Goal: Task Accomplishment & Management: Manage account settings

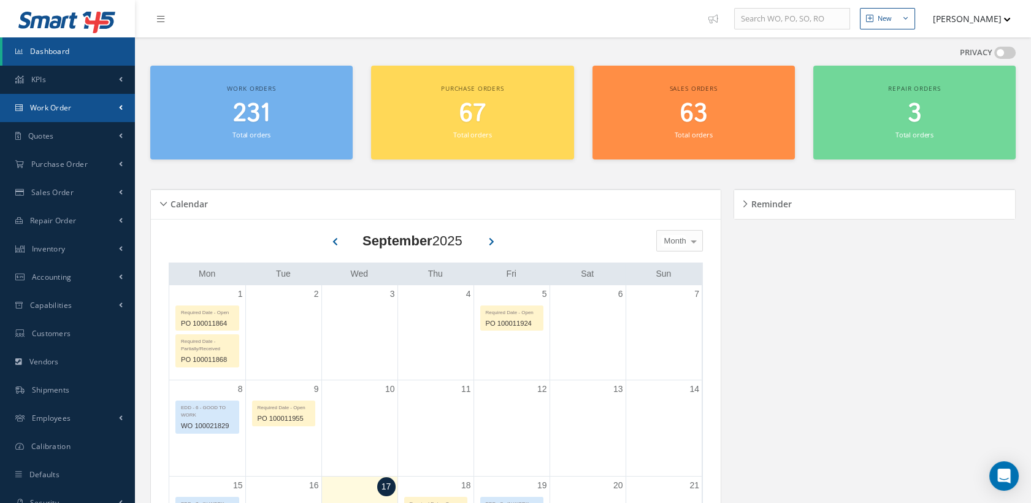
click at [79, 107] on link "Work Order" at bounding box center [67, 108] width 135 height 28
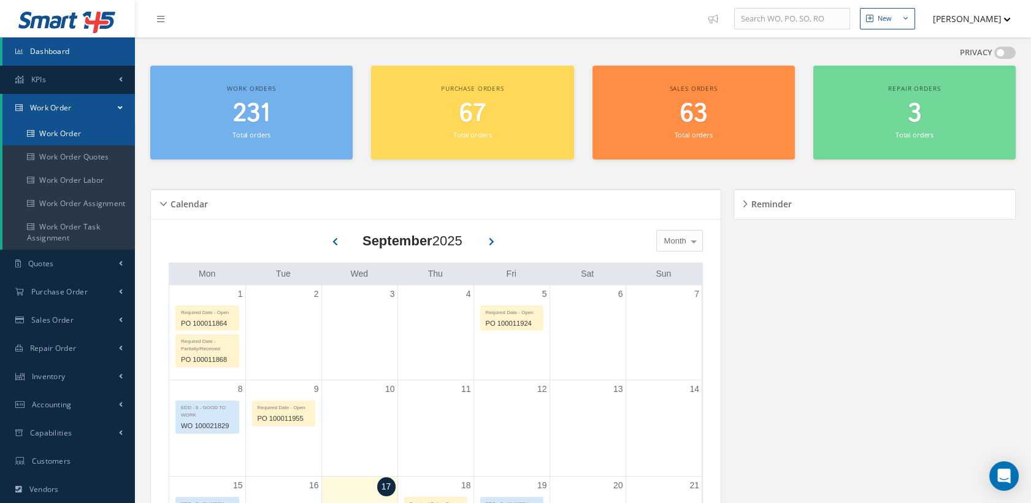
click at [58, 130] on link "Work Order" at bounding box center [68, 133] width 133 height 23
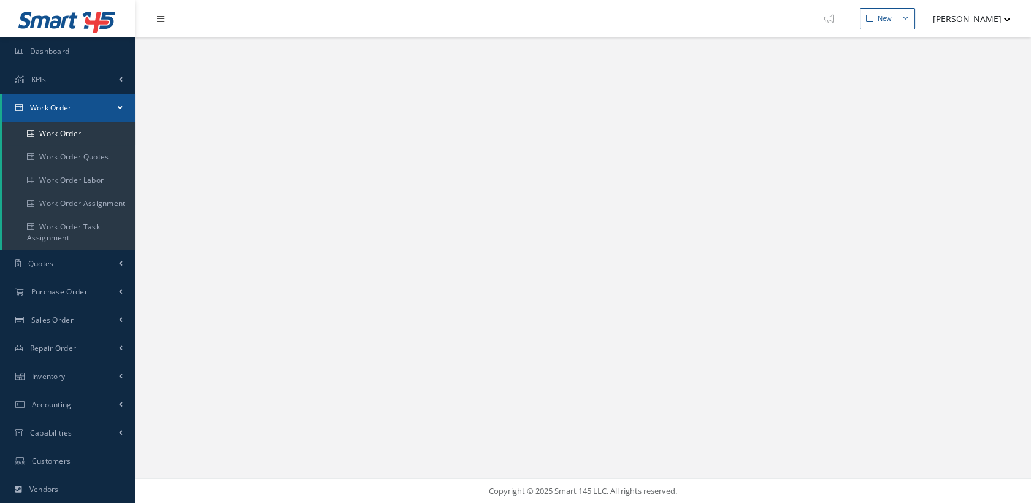
select select "25"
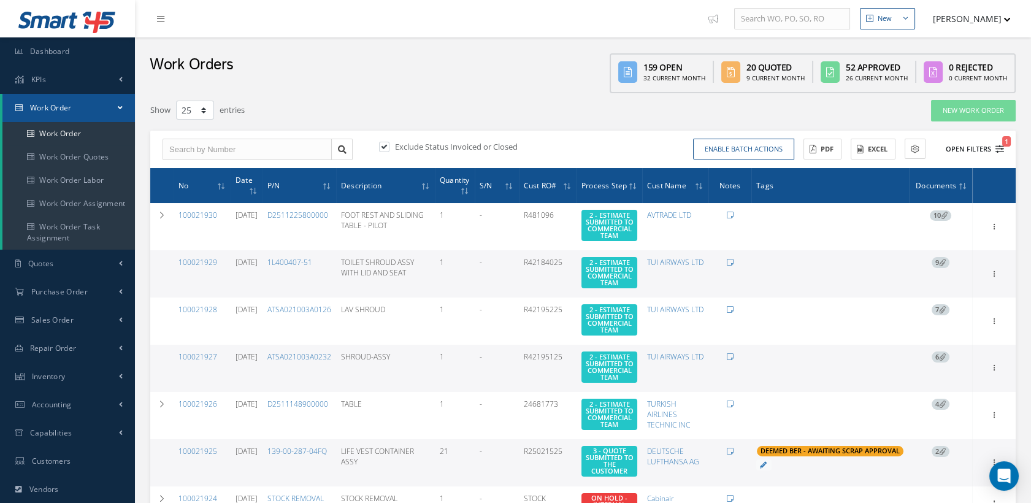
click at [997, 141] on button "Open Filters 1" at bounding box center [969, 149] width 69 height 20
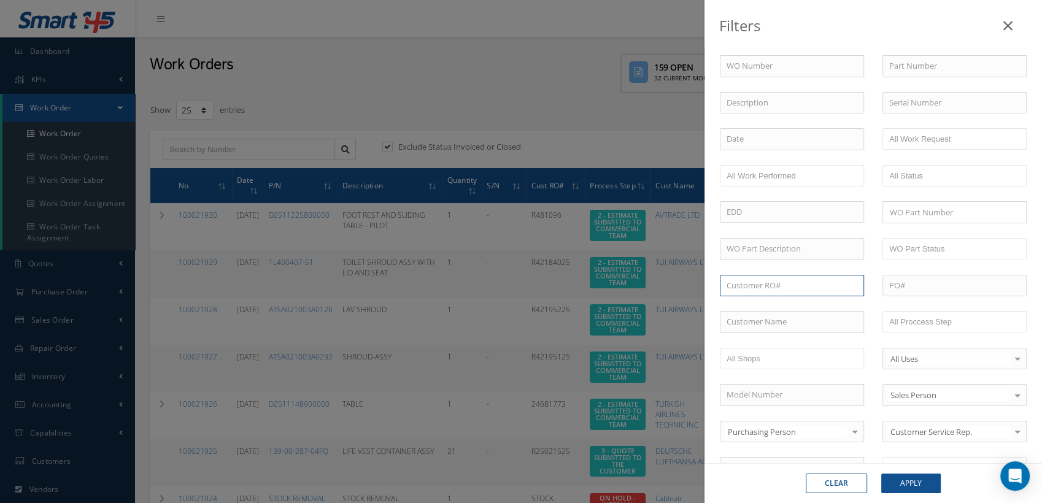
click at [740, 284] on input "text" at bounding box center [792, 286] width 144 height 22
paste input "023216"
click at [729, 283] on input "023216" at bounding box center [792, 286] width 144 height 22
type input "023216"
drag, startPoint x: 759, startPoint y: 279, endPoint x: 731, endPoint y: 280, distance: 28.9
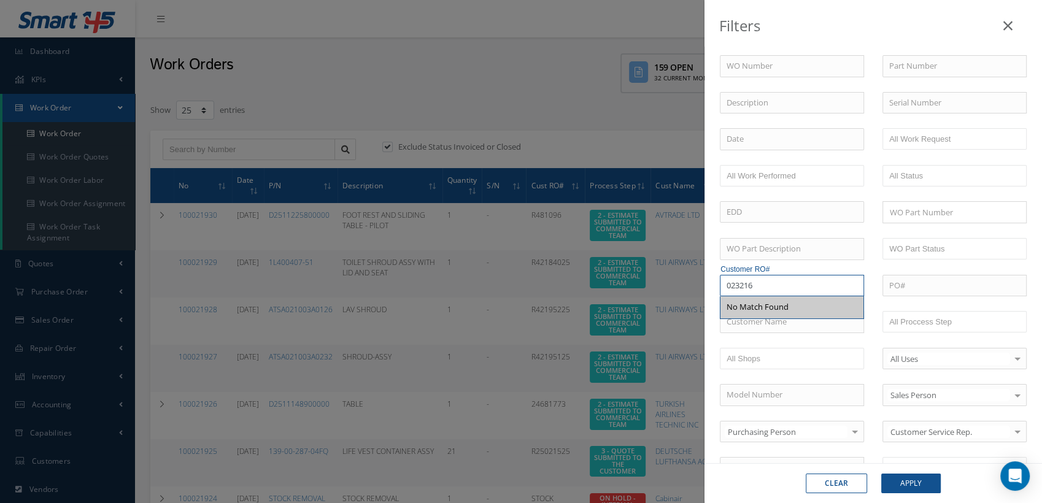
click at [731, 280] on input "023216" at bounding box center [792, 286] width 144 height 22
drag, startPoint x: 763, startPoint y: 283, endPoint x: 721, endPoint y: 283, distance: 41.7
click at [721, 283] on input "023216" at bounding box center [792, 286] width 144 height 22
click at [1004, 27] on icon at bounding box center [1007, 25] width 9 height 15
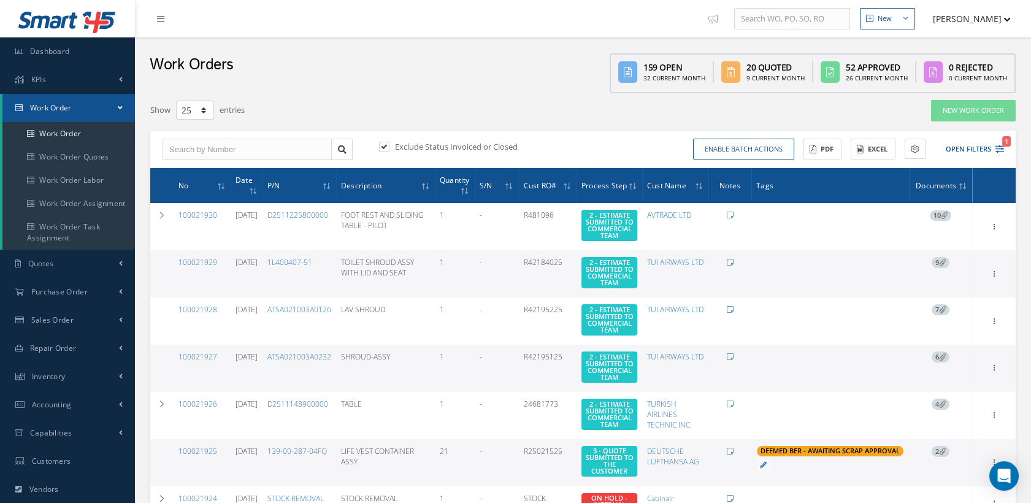
click at [389, 146] on label at bounding box center [390, 146] width 3 height 11
click at [386, 146] on input "checkbox" at bounding box center [383, 148] width 8 height 8
checkbox input "false"
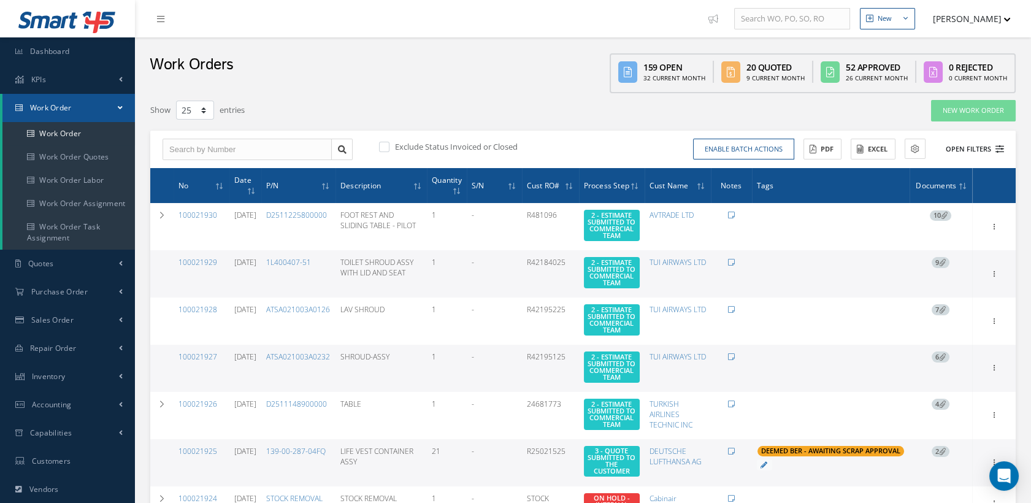
click at [1000, 149] on icon at bounding box center [1000, 149] width 9 height 9
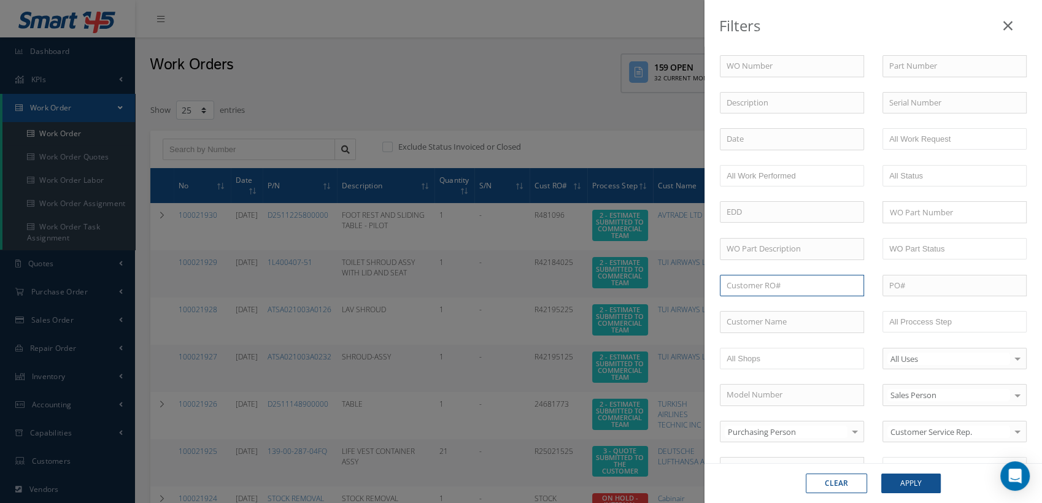
click at [756, 287] on input "text" at bounding box center [792, 286] width 144 height 22
paste input "023216"
click at [734, 307] on div "WO Number Part Number Description Serial Number - BER CERTIFICATION FILE ONLY D…" at bounding box center [872, 418] width 325 height 726
click at [763, 292] on input "023216" at bounding box center [792, 286] width 144 height 22
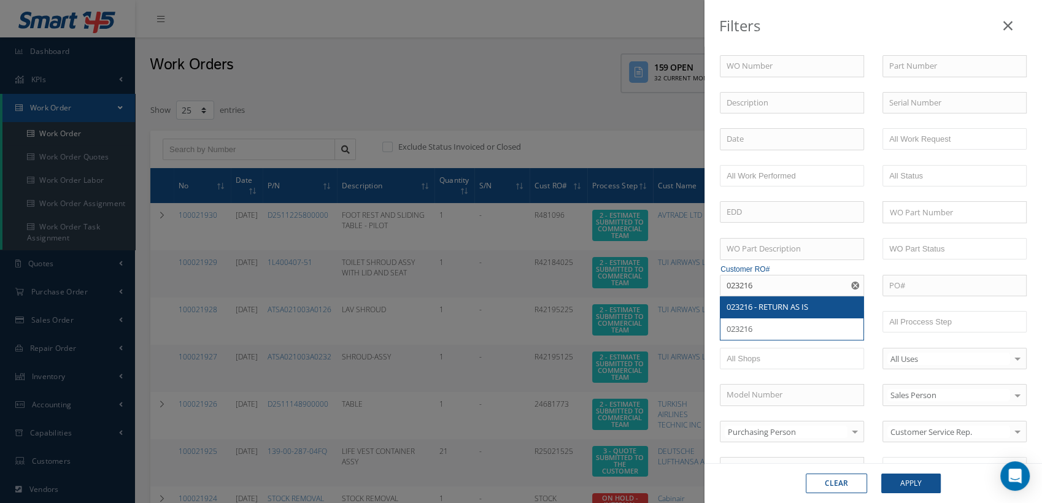
click at [755, 303] on span "023216 - RETURN AS IS" at bounding box center [767, 306] width 82 height 11
type input "023216 - RETURN AS IS"
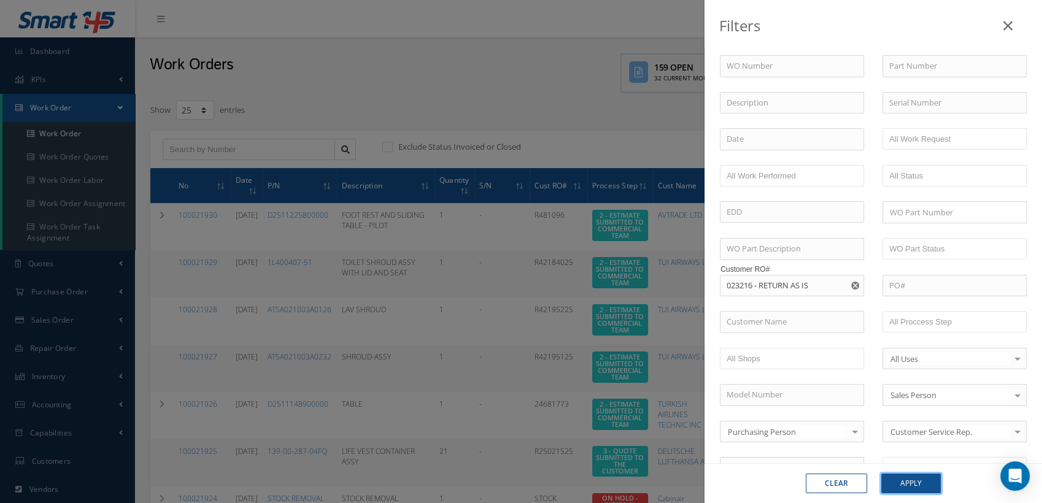
click at [904, 483] on button "Apply" at bounding box center [911, 484] width 60 height 20
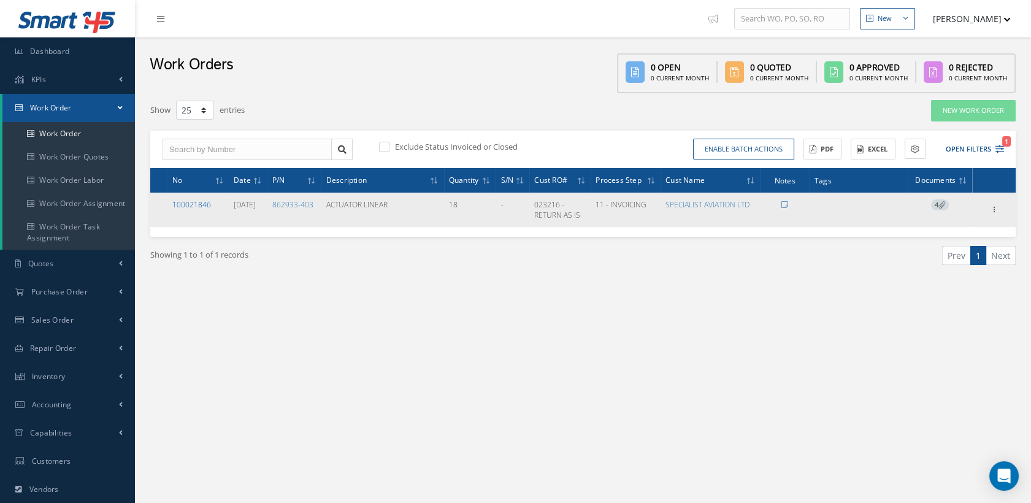
click at [201, 204] on link "100021846" at bounding box center [191, 204] width 39 height 10
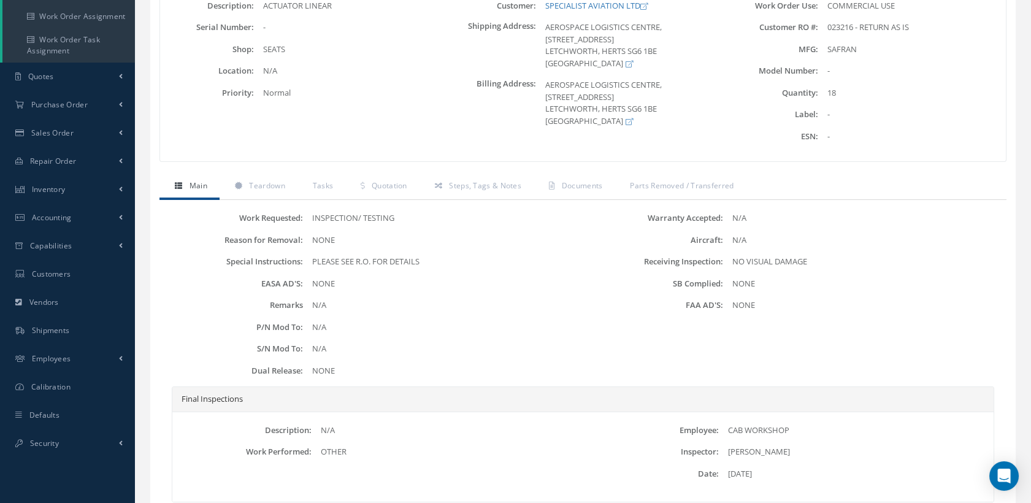
scroll to position [7, 0]
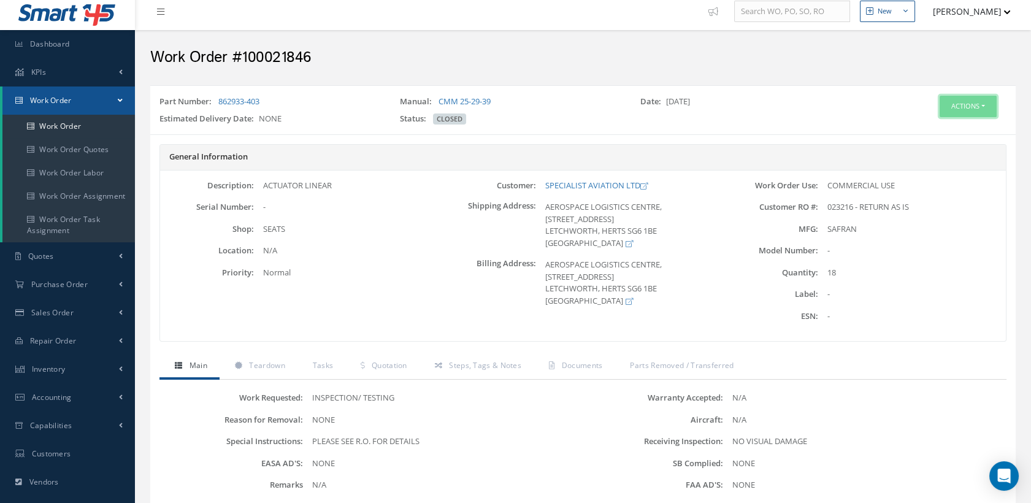
click at [958, 98] on button "Actions" at bounding box center [968, 106] width 57 height 21
click at [929, 126] on link "Edit" at bounding box center [948, 129] width 98 height 17
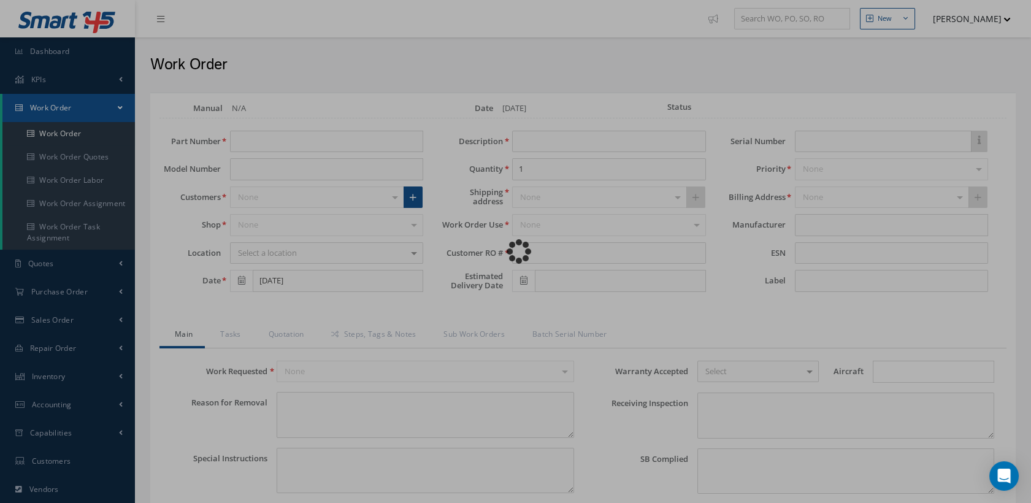
type input "862933-403"
type input "[DATE]"
type input "ACTUATOR LINEAR"
type input "18"
type input "023216 - RETURN AS IS"
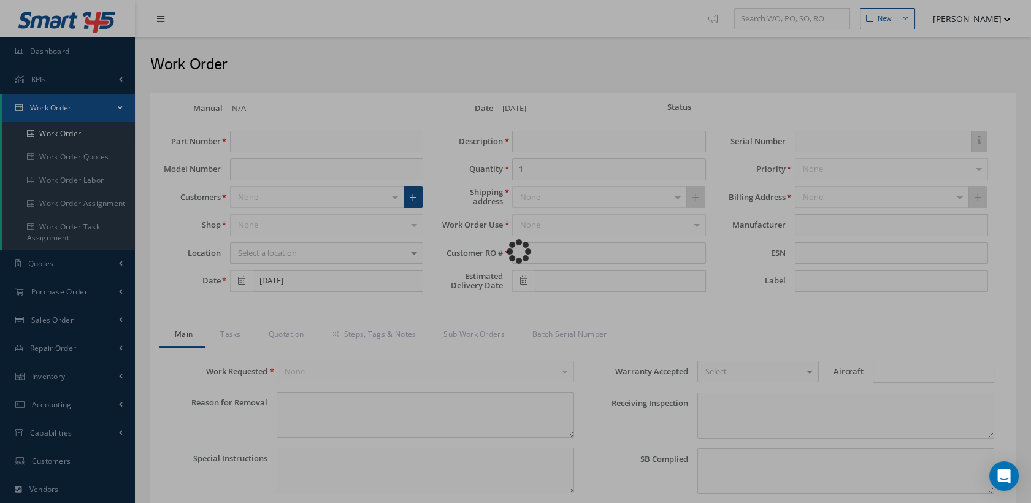
type textarea "NONE"
type textarea "PLEASE SEE R.O. FOR DETAILS"
type input "NONE"
type textarea "NO VISUAL DAMAGE"
type textarea "NONE"
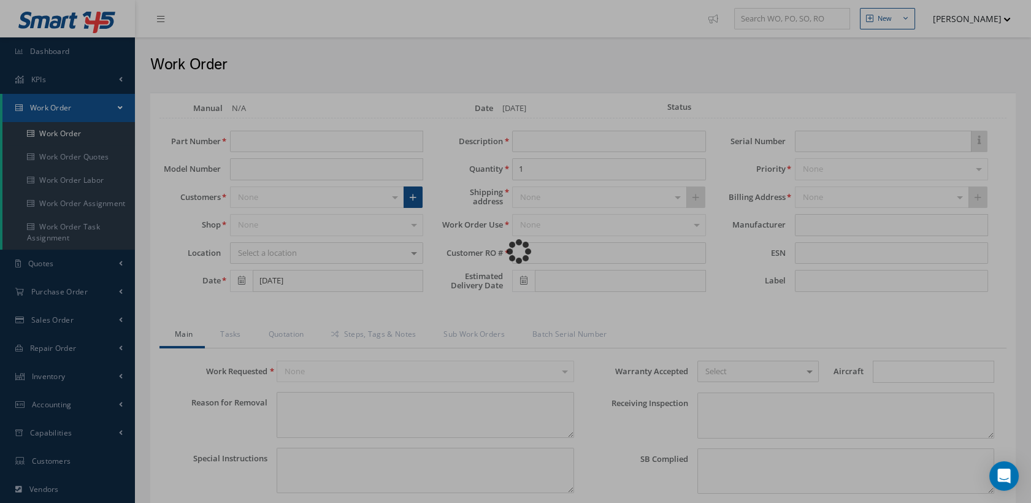
type input "NONE"
type input "[DATE]"
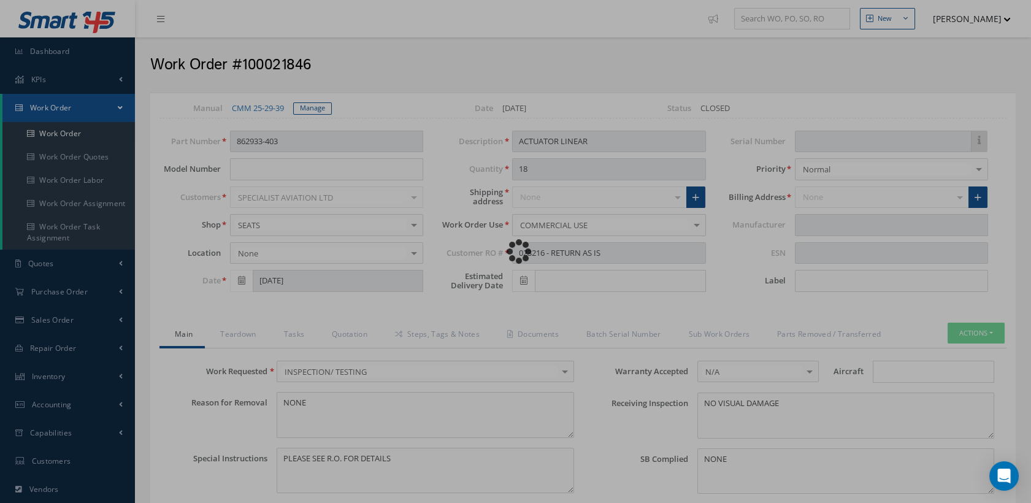
type input "SAFRAN"
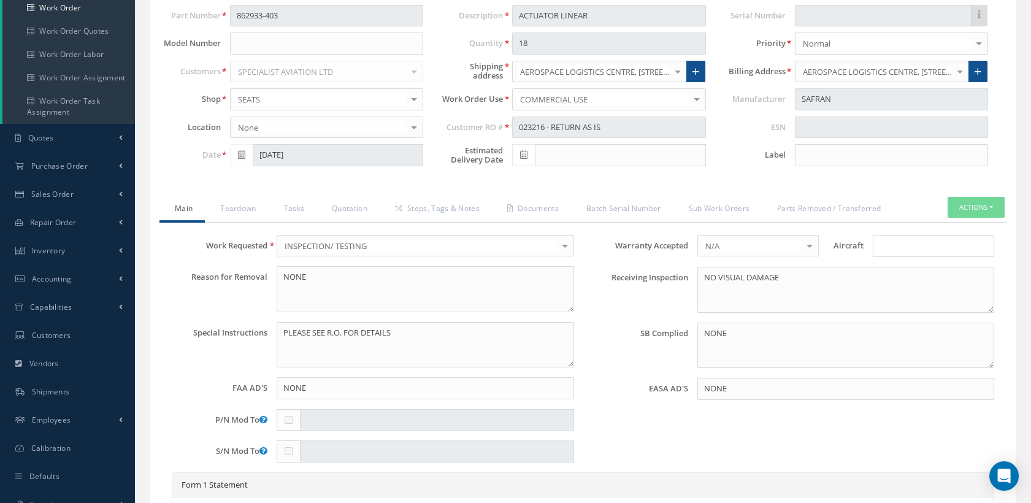
scroll to position [103, 0]
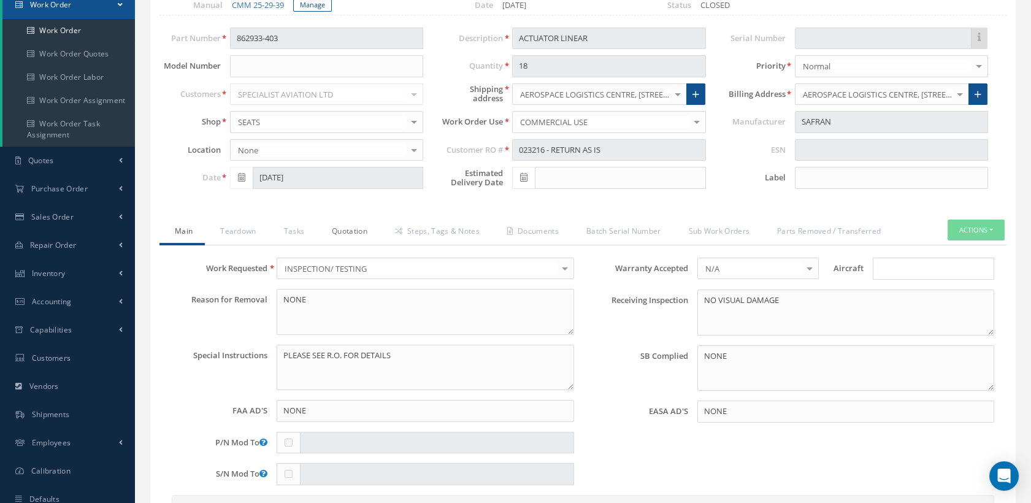
click at [353, 228] on link "Quotation" at bounding box center [348, 233] width 63 height 26
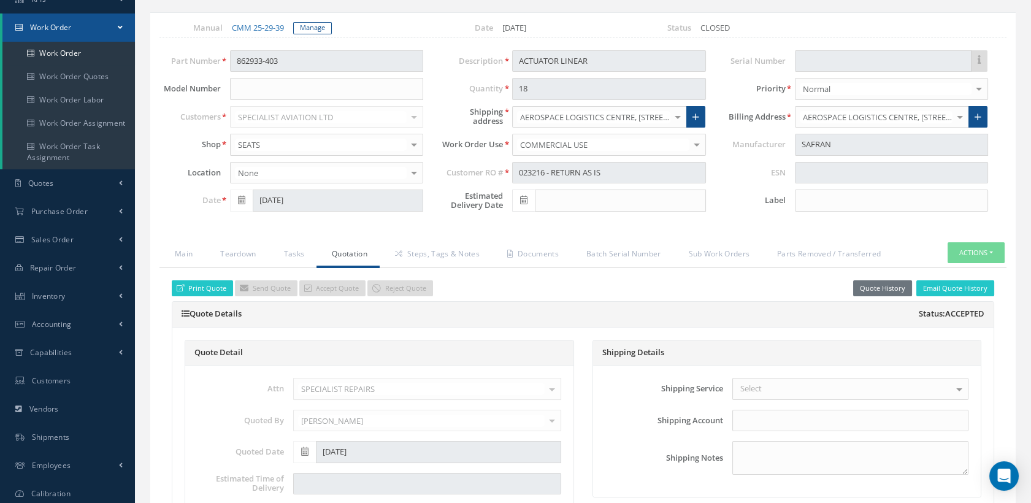
scroll to position [0, 0]
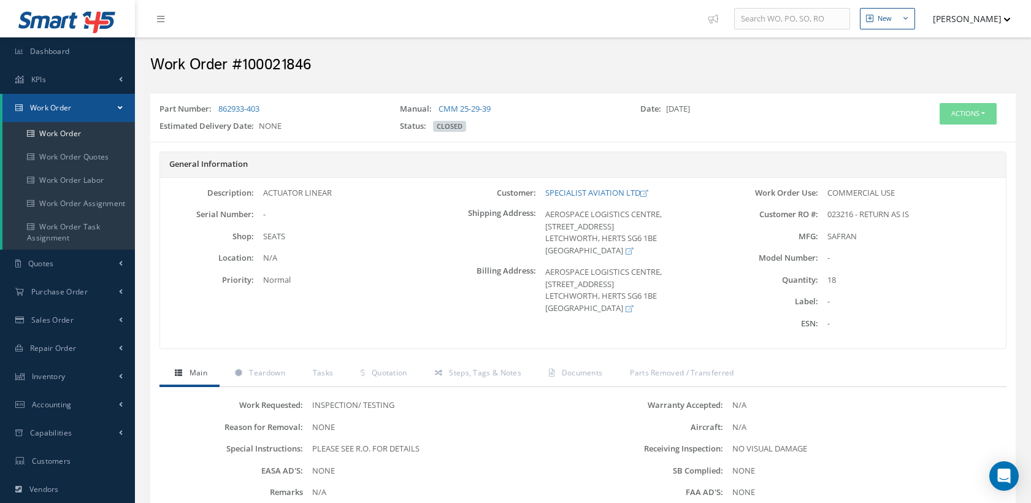
scroll to position [7, 0]
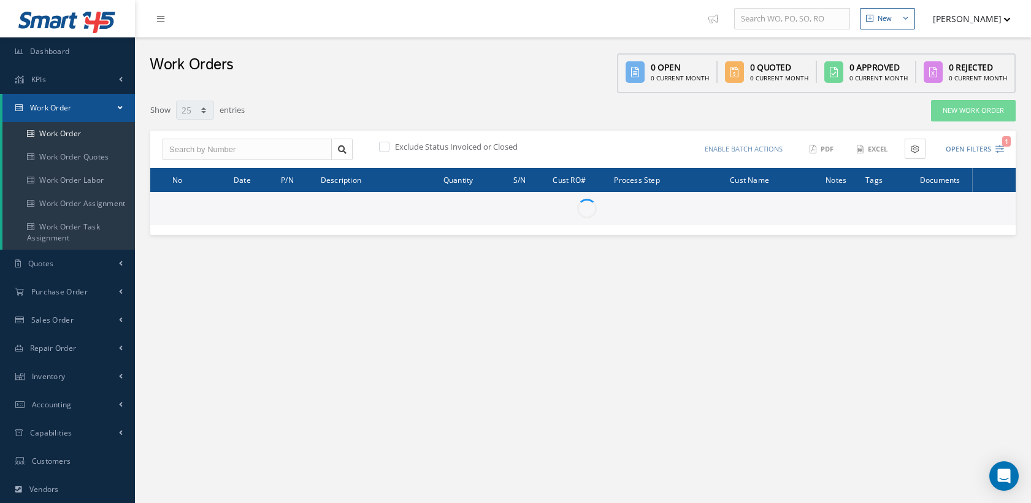
select select "25"
type input "All Work Request"
type input "All Work Performed"
type input "All Status"
type input "WO Part Status"
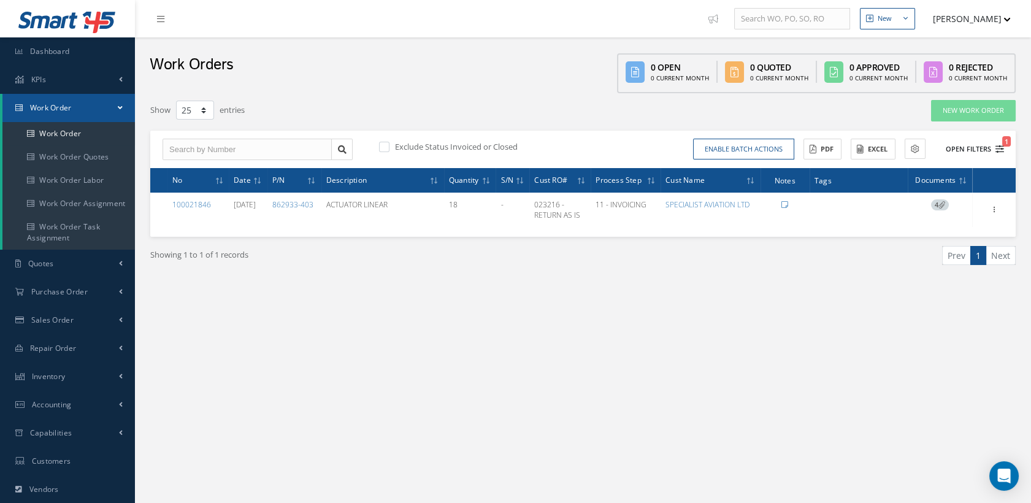
click at [1002, 144] on span "1" at bounding box center [1006, 141] width 9 height 10
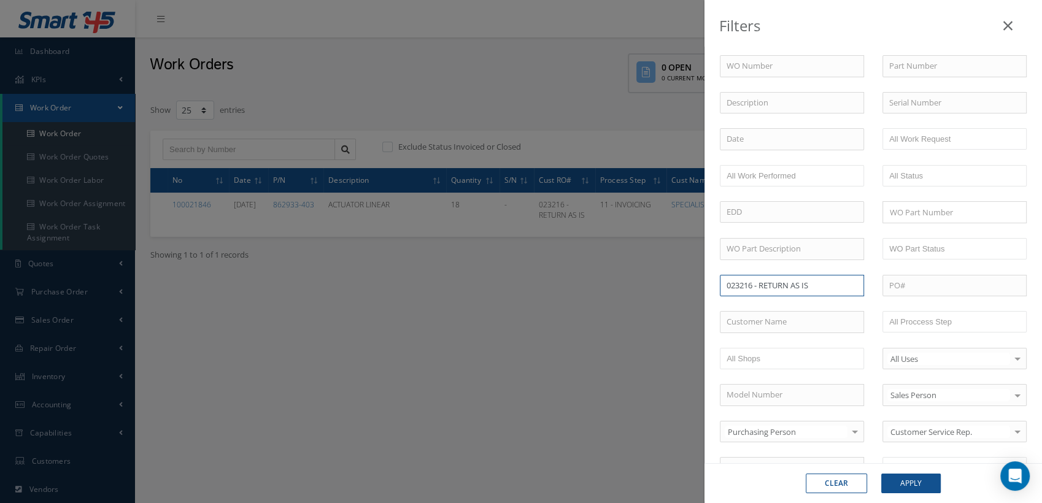
drag, startPoint x: 819, startPoint y: 280, endPoint x: 753, endPoint y: 282, distance: 66.3
click at [753, 282] on input "023216 - RETURN AS IS" at bounding box center [792, 286] width 144 height 22
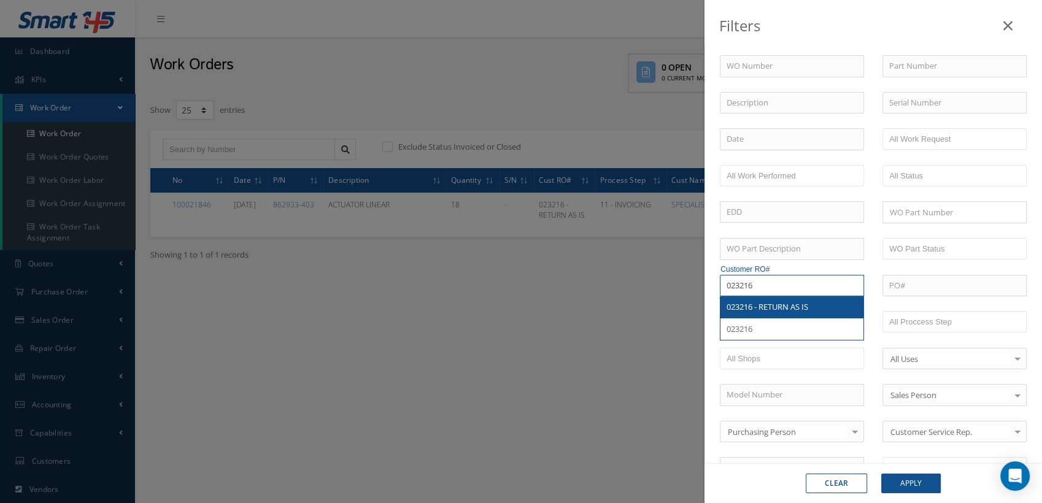
click at [737, 283] on input "023216" at bounding box center [792, 286] width 144 height 22
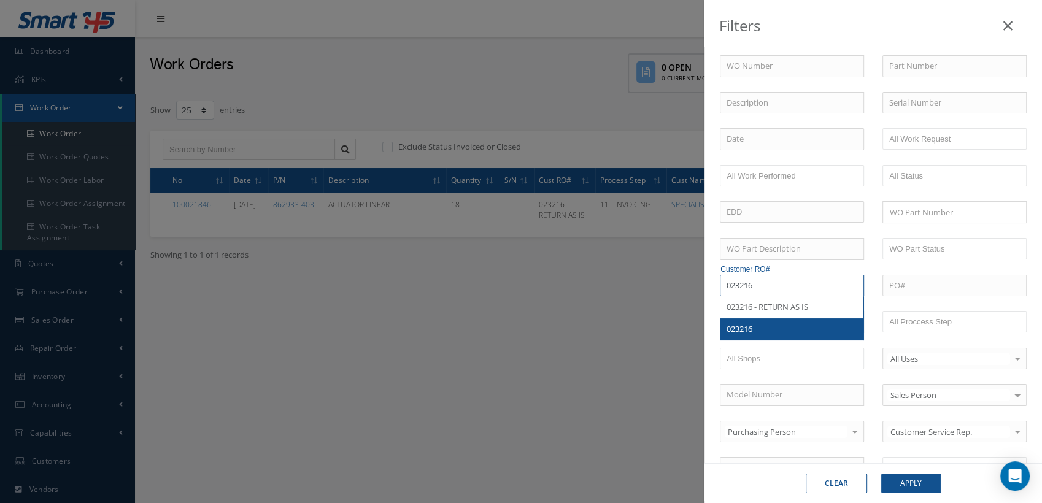
type input "023216"
click at [736, 329] on span "023216" at bounding box center [739, 328] width 26 height 11
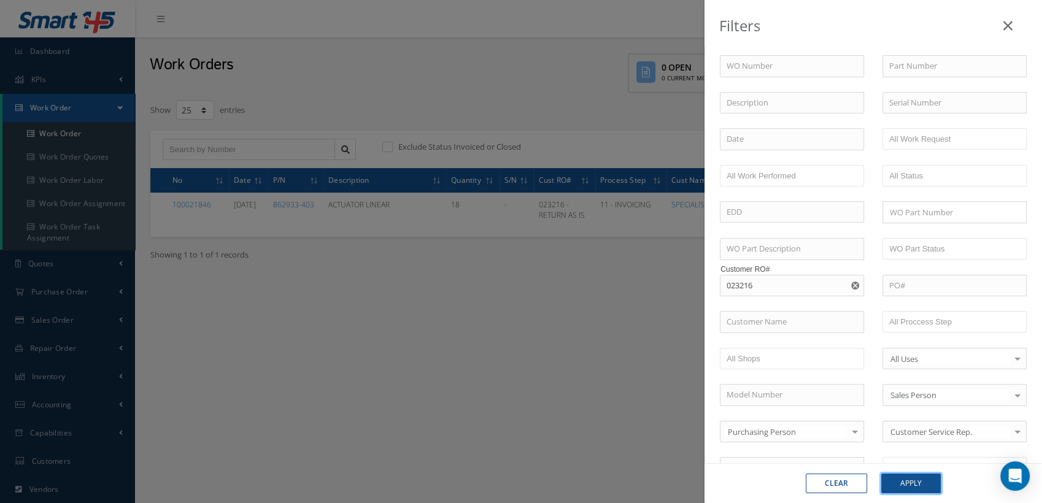
click at [914, 483] on button "Apply" at bounding box center [911, 484] width 60 height 20
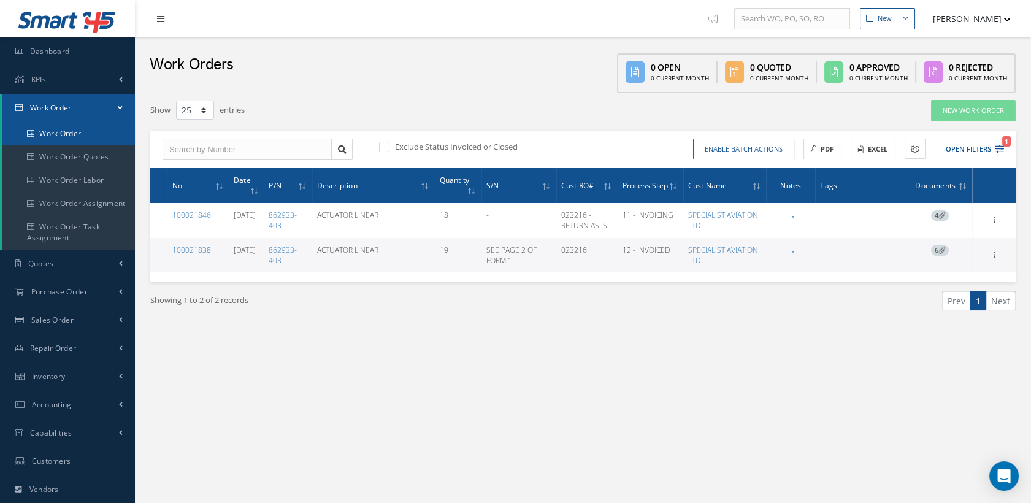
click at [77, 128] on link "Work Order" at bounding box center [68, 133] width 133 height 23
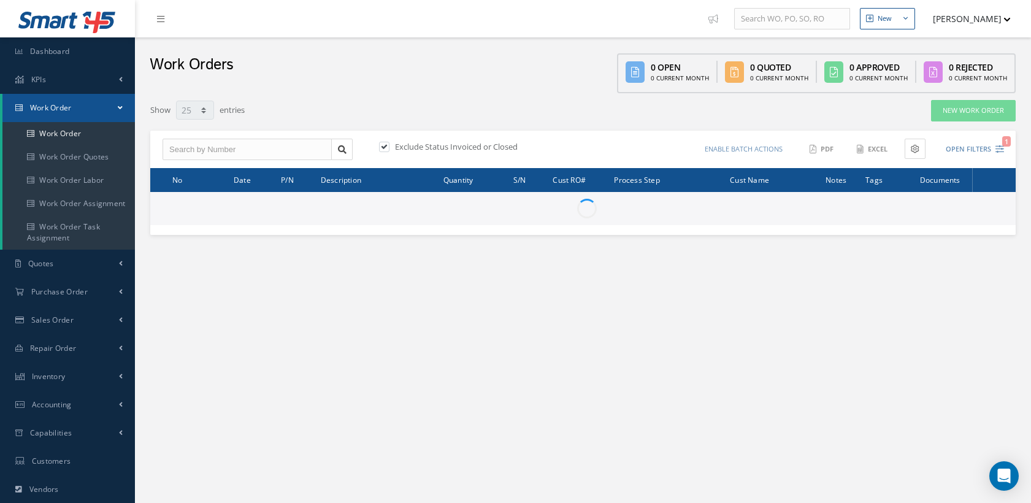
select select "25"
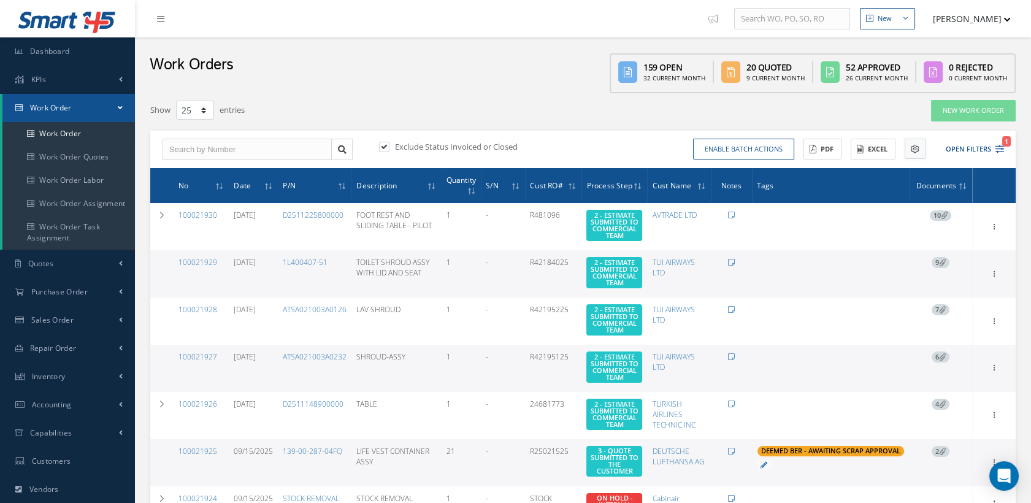
click at [917, 148] on icon at bounding box center [915, 149] width 9 height 9
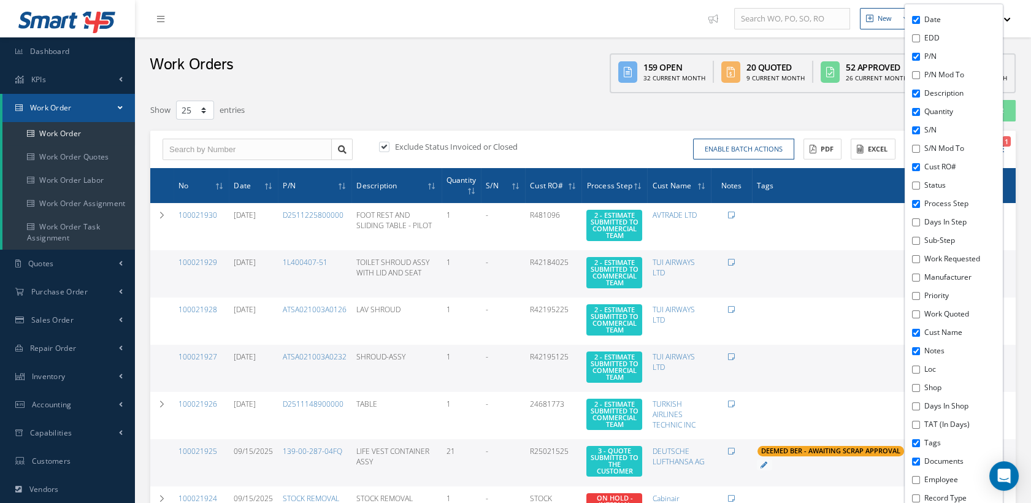
click at [624, 120] on div "Show 10 25 50 100 entries" at bounding box center [399, 110] width 516 height 22
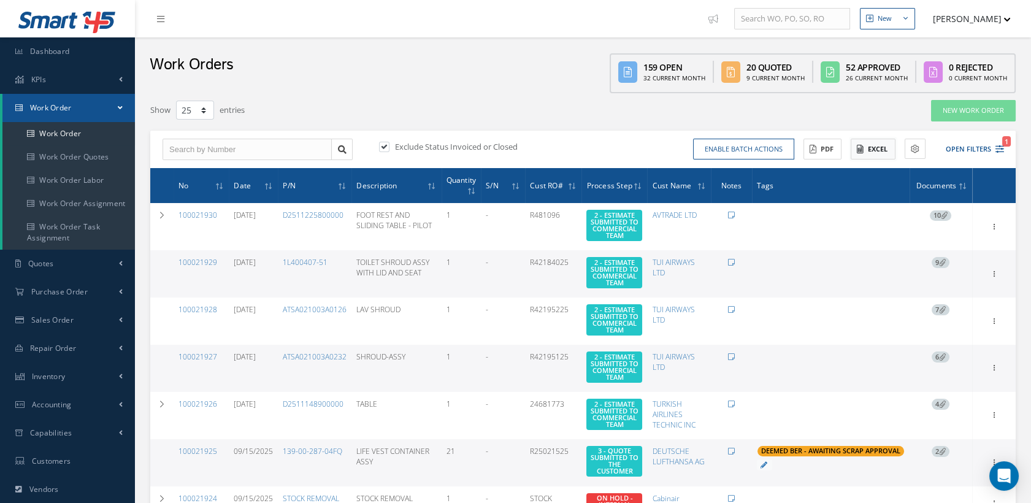
click at [862, 145] on icon at bounding box center [860, 149] width 7 height 9
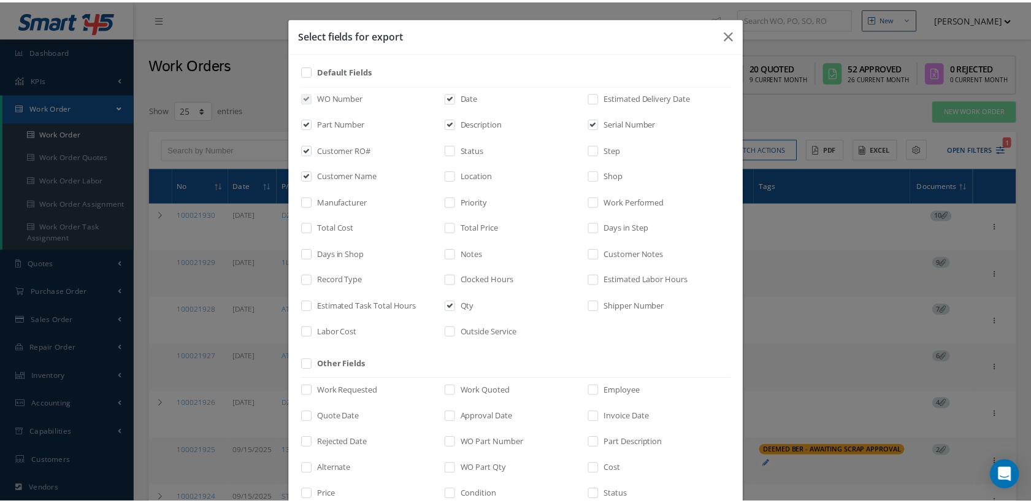
scroll to position [234, 0]
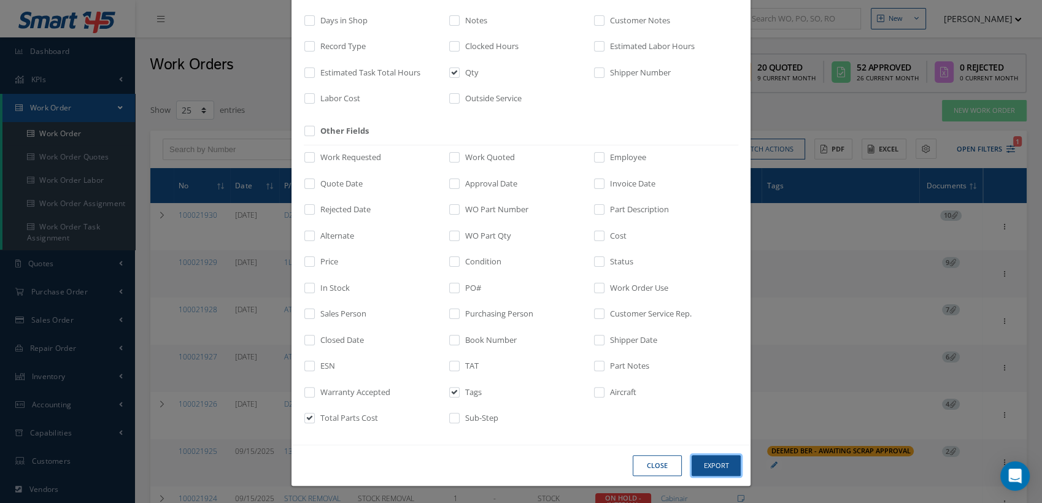
click at [712, 462] on button "Export" at bounding box center [715, 465] width 49 height 21
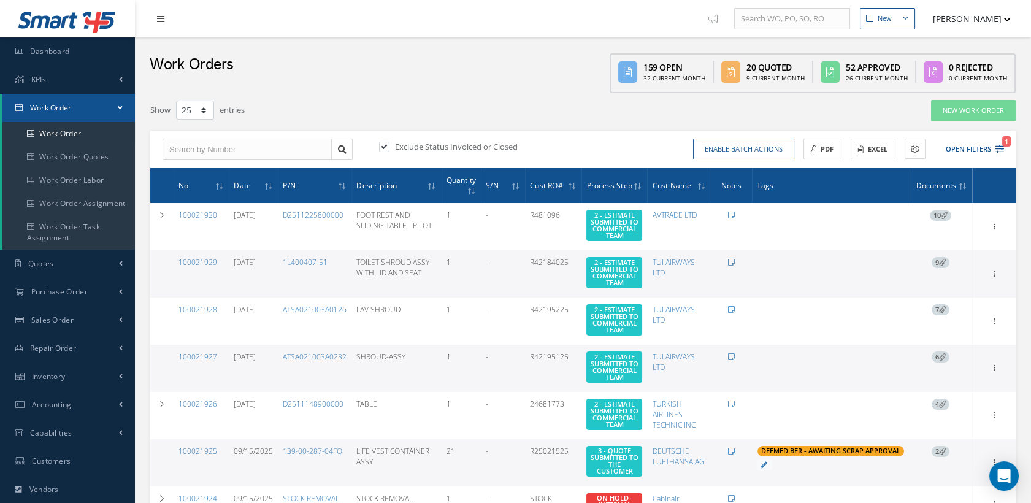
click at [716, 109] on div "New Work Order" at bounding box center [841, 110] width 368 height 22
click at [1001, 149] on icon "1" at bounding box center [1000, 149] width 9 height 9
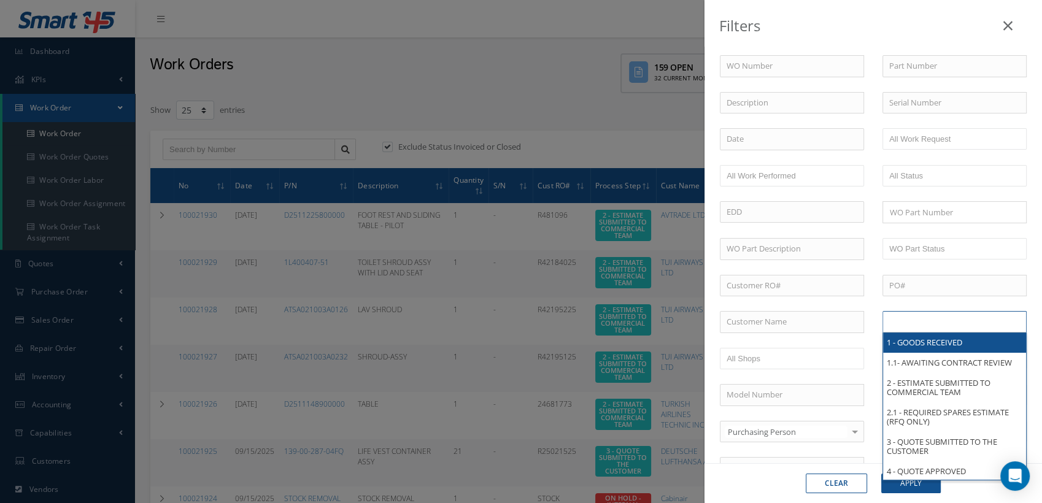
click at [905, 320] on input "text" at bounding box center [928, 321] width 78 height 15
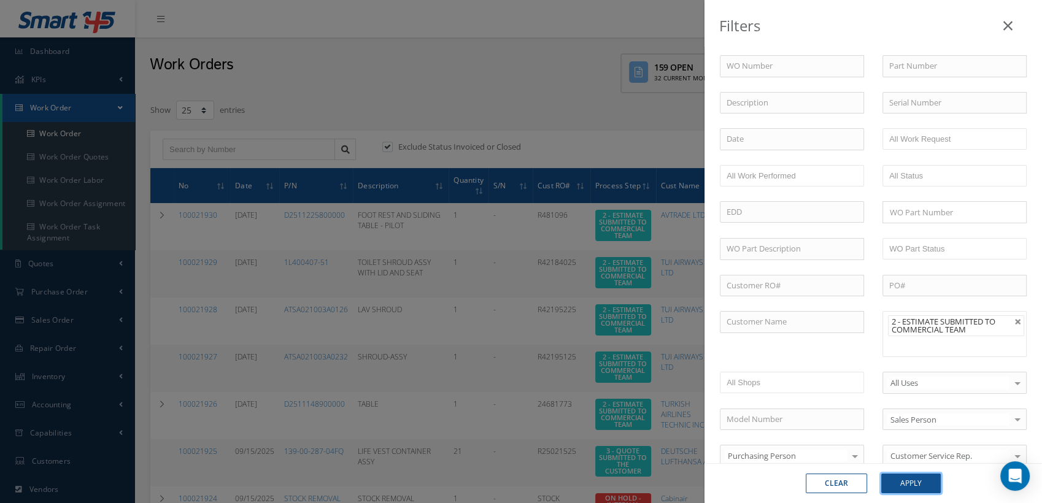
click at [909, 479] on button "Apply" at bounding box center [911, 484] width 60 height 20
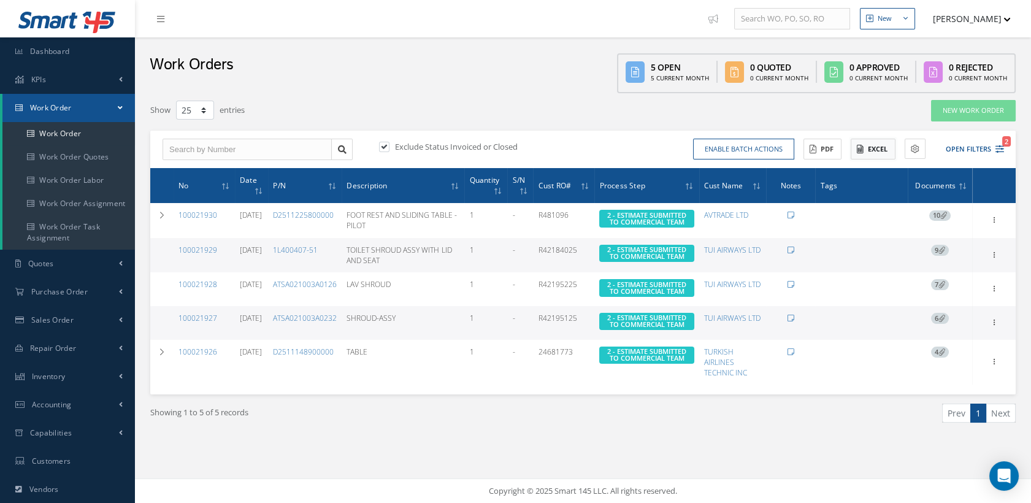
click at [878, 150] on button "Excel" at bounding box center [873, 149] width 45 height 21
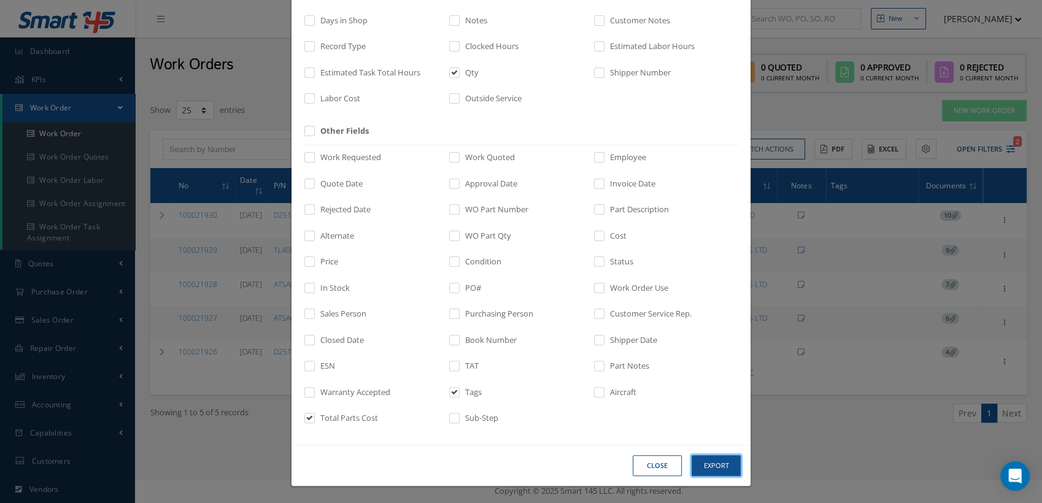
click at [704, 464] on button "Export" at bounding box center [715, 465] width 49 height 21
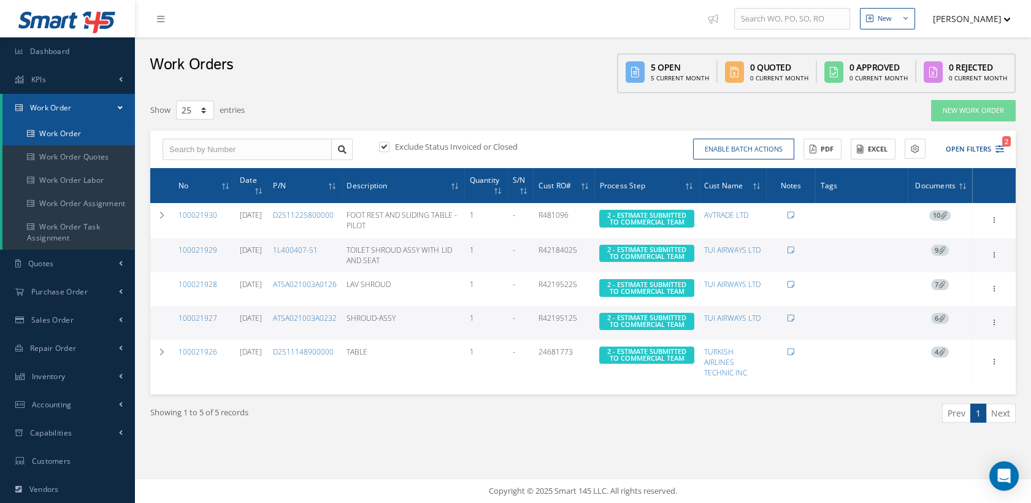
click at [84, 132] on link "Work Order" at bounding box center [68, 133] width 133 height 23
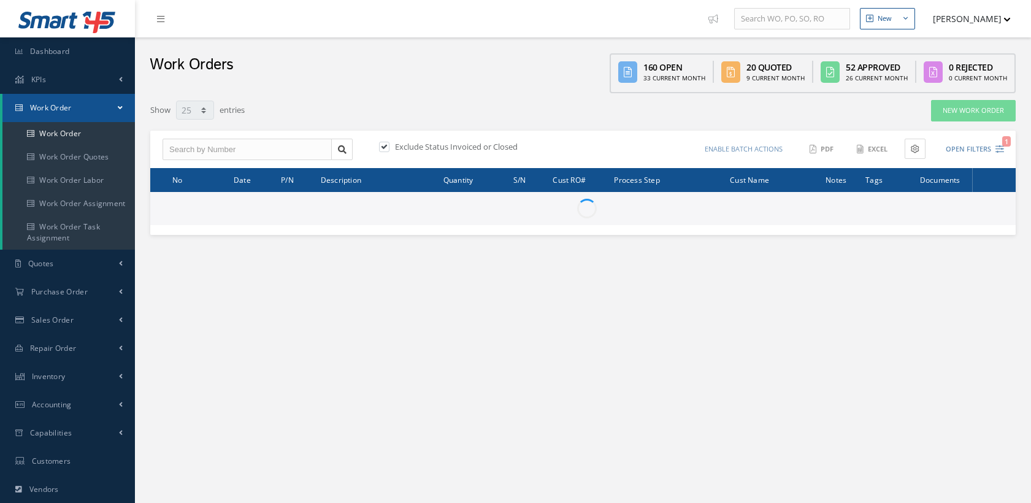
select select "25"
